Goal: Information Seeking & Learning: Find specific fact

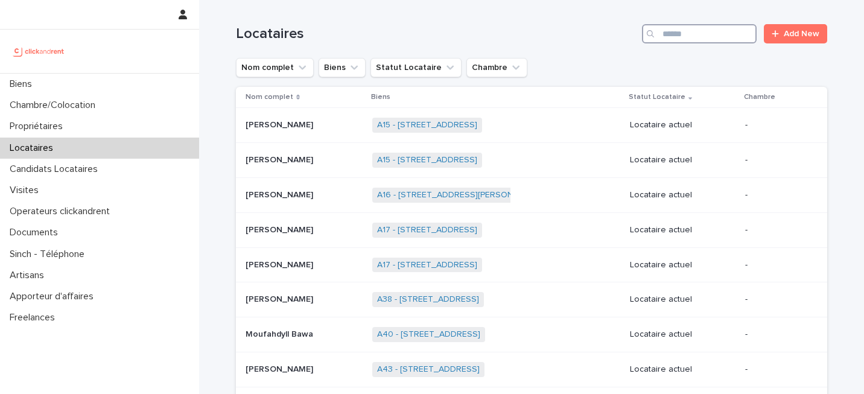
click at [672, 36] on input "Search" at bounding box center [699, 33] width 115 height 19
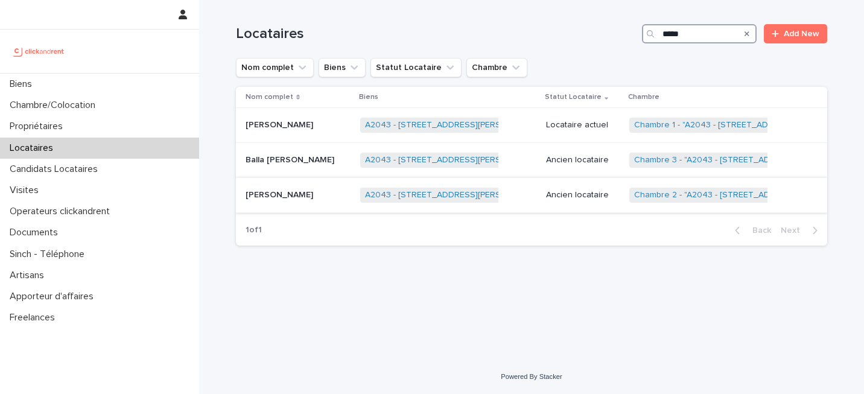
type input "*****"
click at [517, 194] on div "A2043 - [STREET_ADDRESS][PERSON_NAME] + 0" at bounding box center [448, 195] width 176 height 25
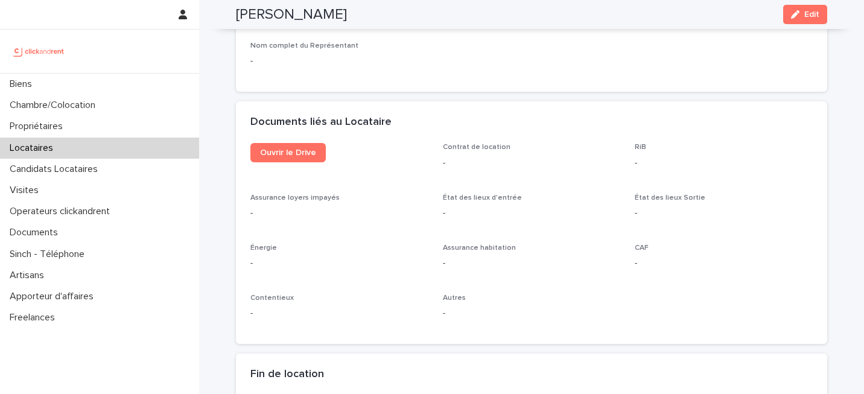
scroll to position [1305, 0]
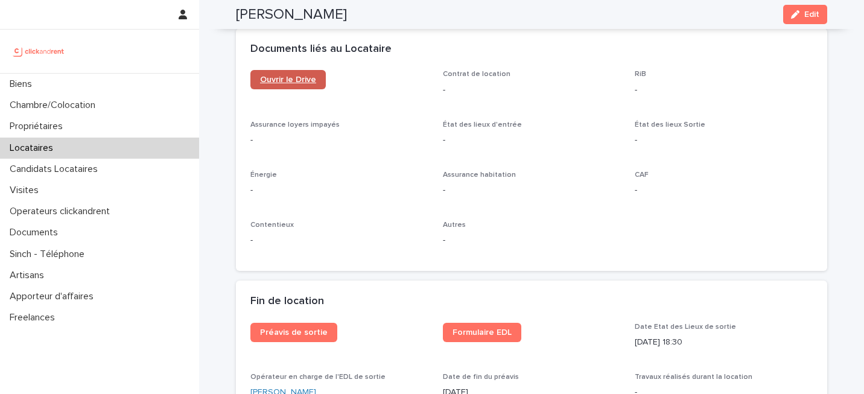
click at [309, 71] on link "Ouvrir le Drive" at bounding box center [287, 79] width 75 height 19
drag, startPoint x: 318, startPoint y: 19, endPoint x: 227, endPoint y: 18, distance: 91.7
click at [227, 18] on div "[PERSON_NAME] Edit" at bounding box center [531, 14] width 649 height 29
copy h2 "[PERSON_NAME]"
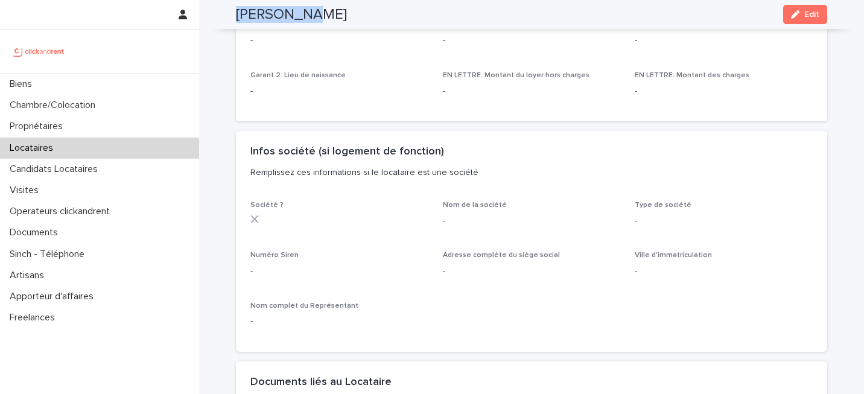
scroll to position [127, 0]
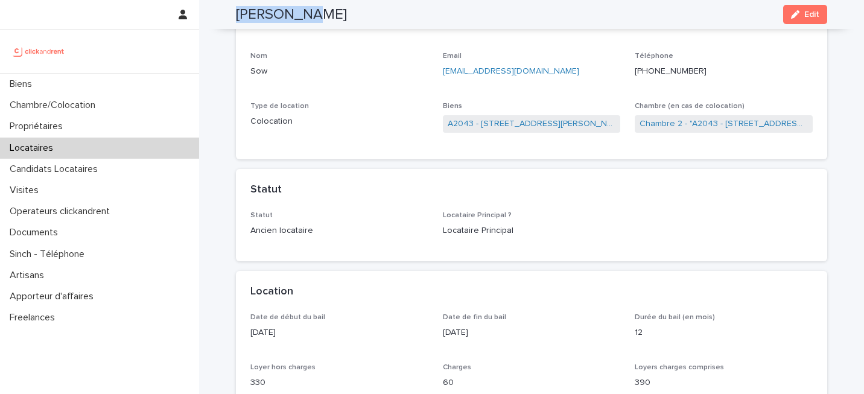
click at [388, 28] on p "[PERSON_NAME]" at bounding box center [339, 21] width 178 height 13
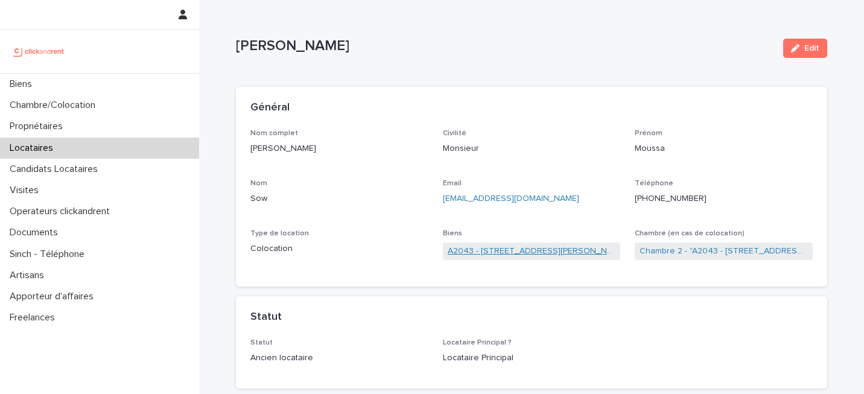
click at [499, 251] on link "A2043 - [STREET_ADDRESS][PERSON_NAME]" at bounding box center [532, 251] width 168 height 13
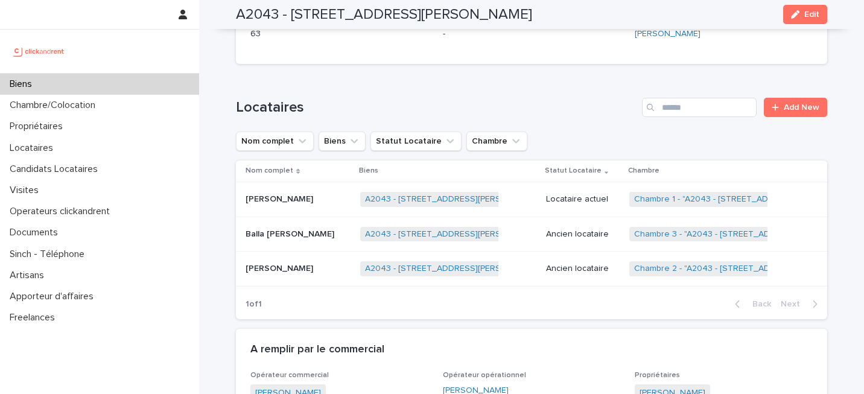
scroll to position [408, 0]
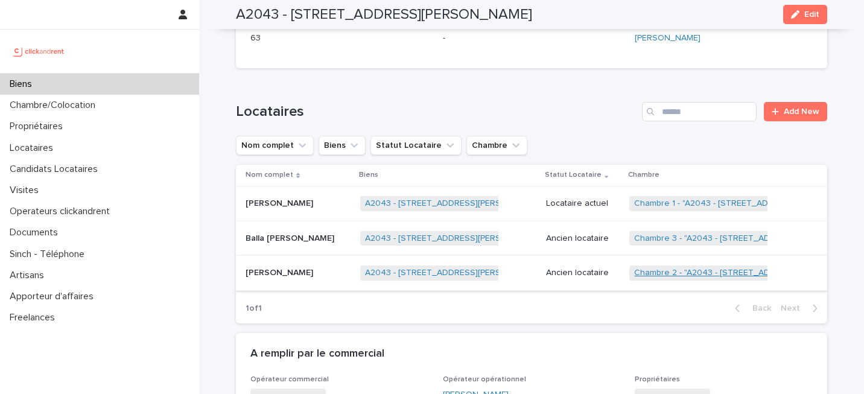
click at [691, 271] on link "Chambre 2 - "A2043 - [STREET_ADDRESS][PERSON_NAME]"" at bounding box center [751, 273] width 234 height 10
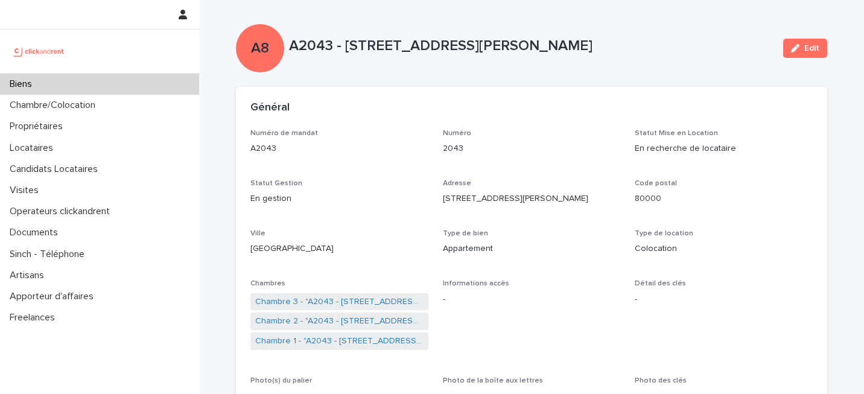
scroll to position [58, 0]
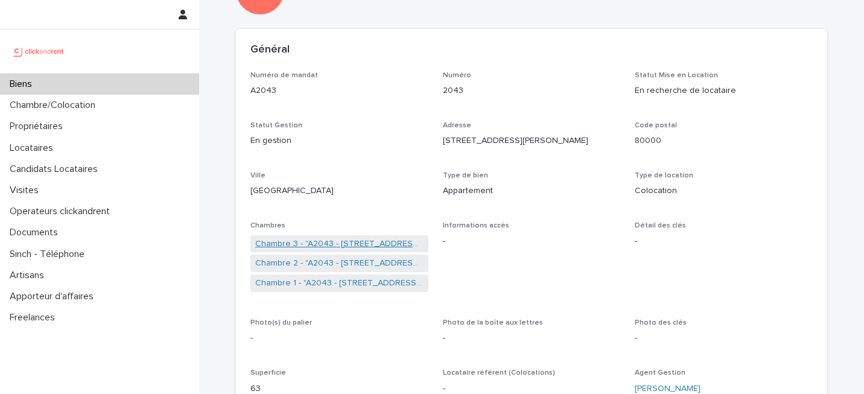
click at [383, 244] on link "Chambre 3 - "A2043 - [STREET_ADDRESS][PERSON_NAME]"" at bounding box center [339, 244] width 168 height 13
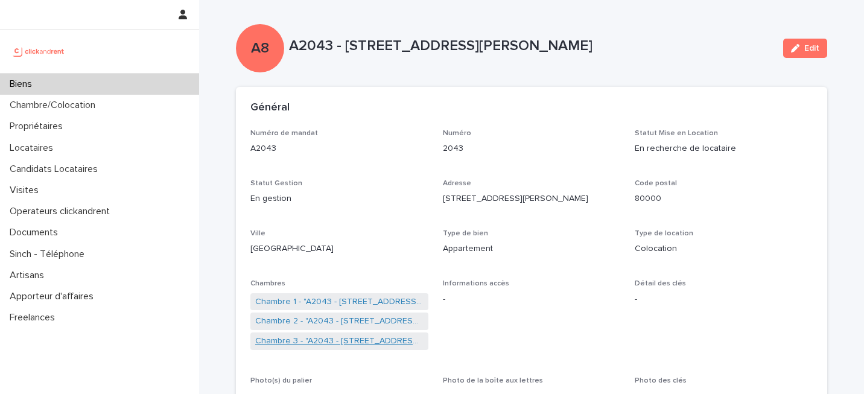
click at [317, 338] on link "Chambre 3 - "A2043 - [STREET_ADDRESS][PERSON_NAME]"" at bounding box center [339, 341] width 168 height 13
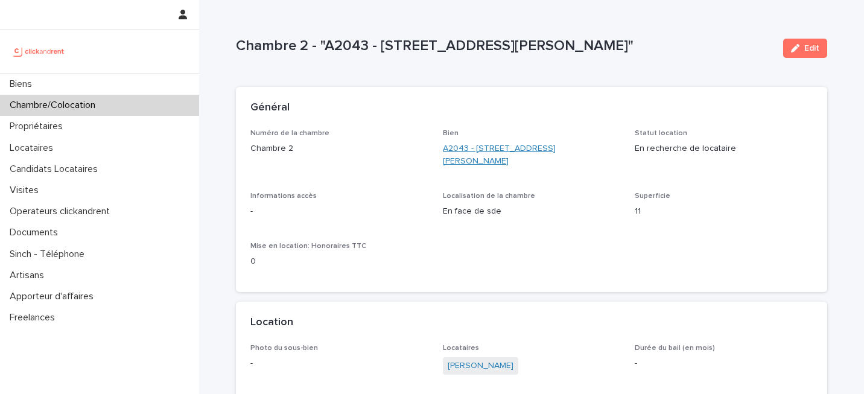
click at [538, 150] on link "A2043 - [STREET_ADDRESS][PERSON_NAME]" at bounding box center [532, 154] width 178 height 25
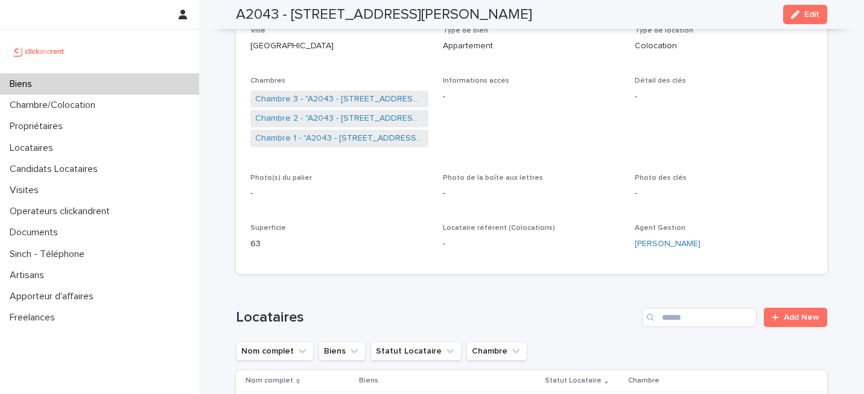
scroll to position [214, 0]
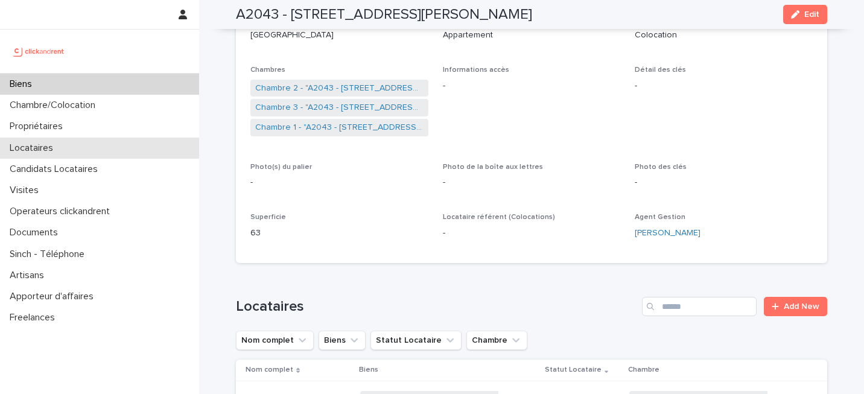
click at [77, 145] on div "Locataires" at bounding box center [99, 148] width 199 height 21
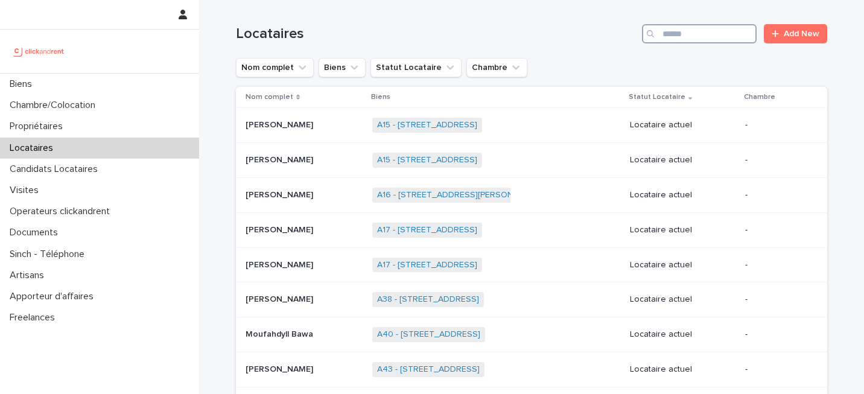
click at [705, 35] on input "Search" at bounding box center [699, 33] width 115 height 19
type input "*"
